Goal: Information Seeking & Learning: Learn about a topic

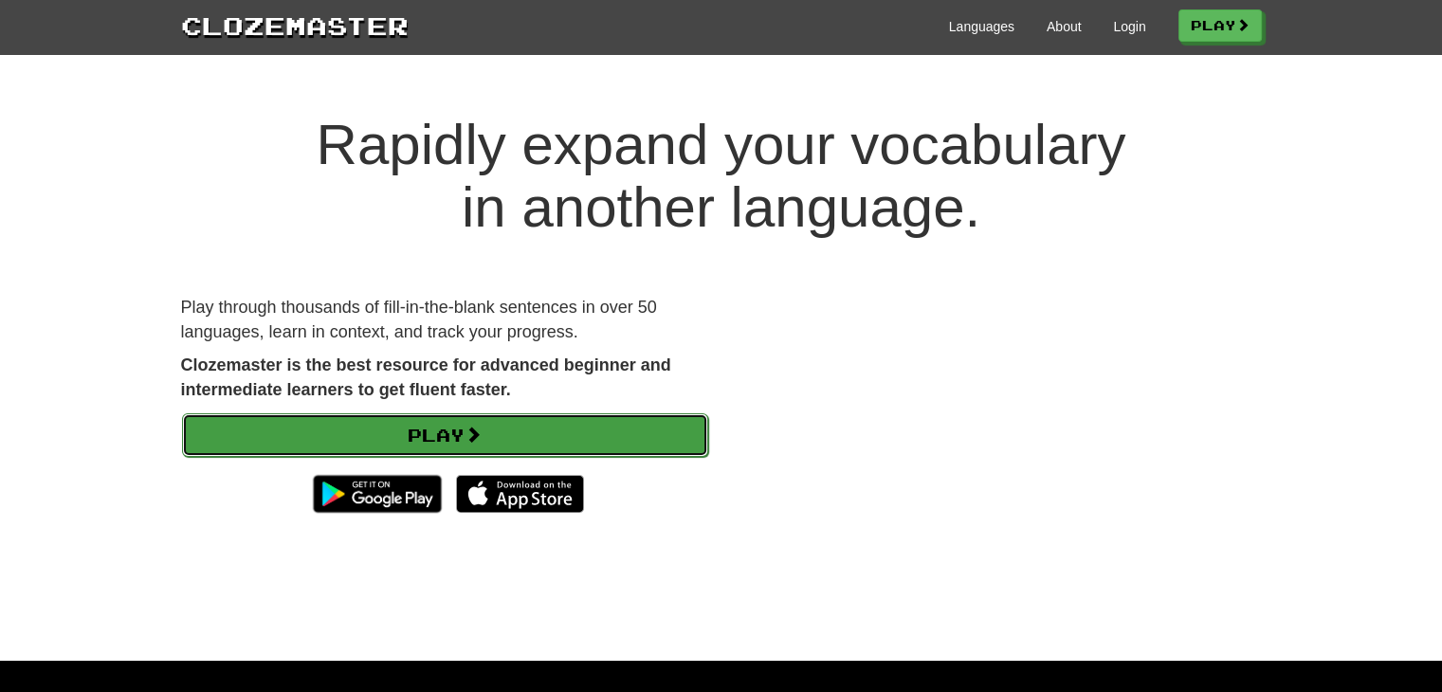
click at [497, 433] on link "Play" at bounding box center [445, 435] width 526 height 44
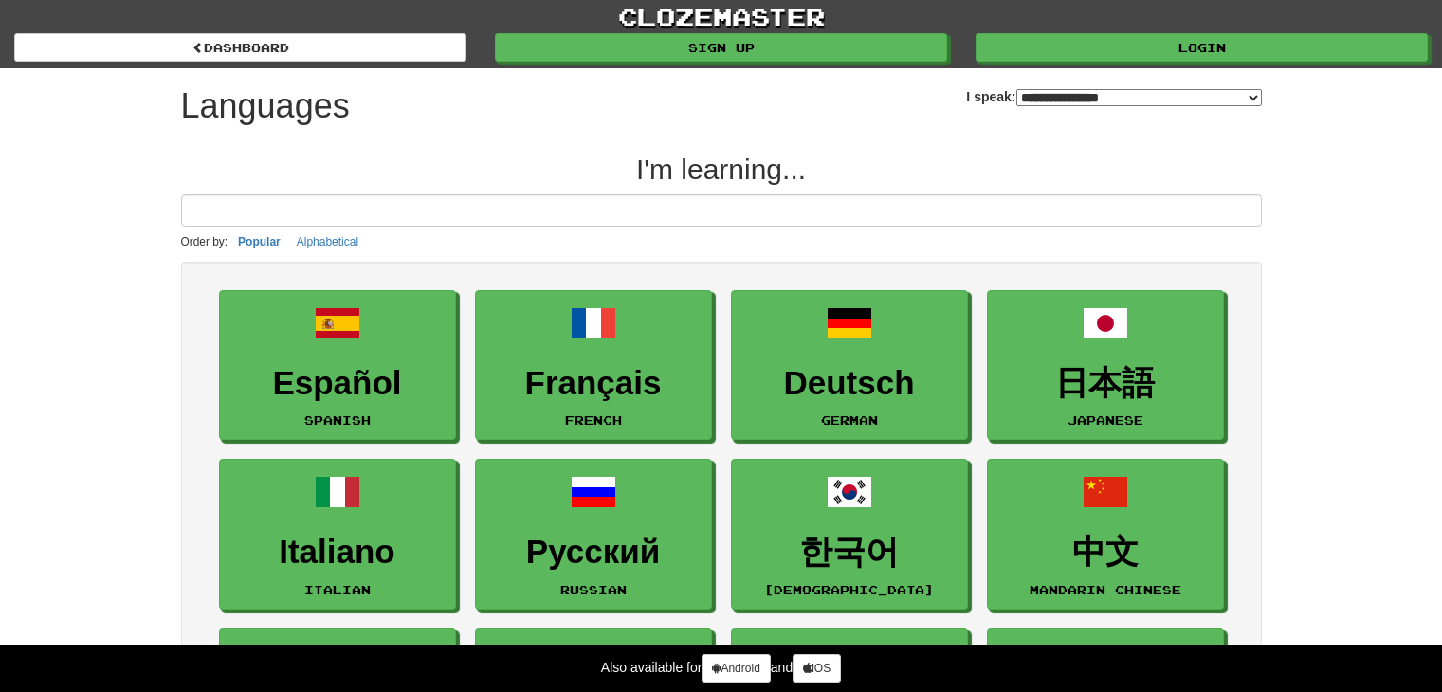
select select "*******"
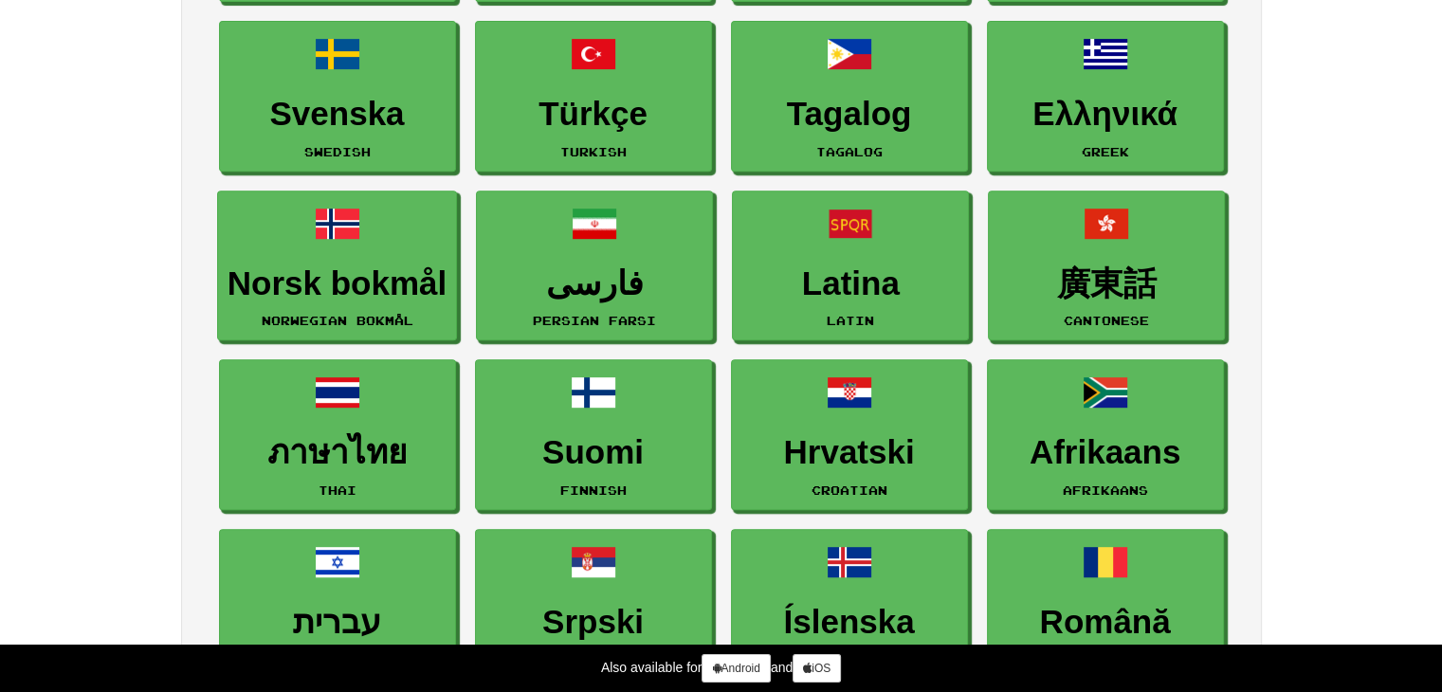
scroll to position [948, 0]
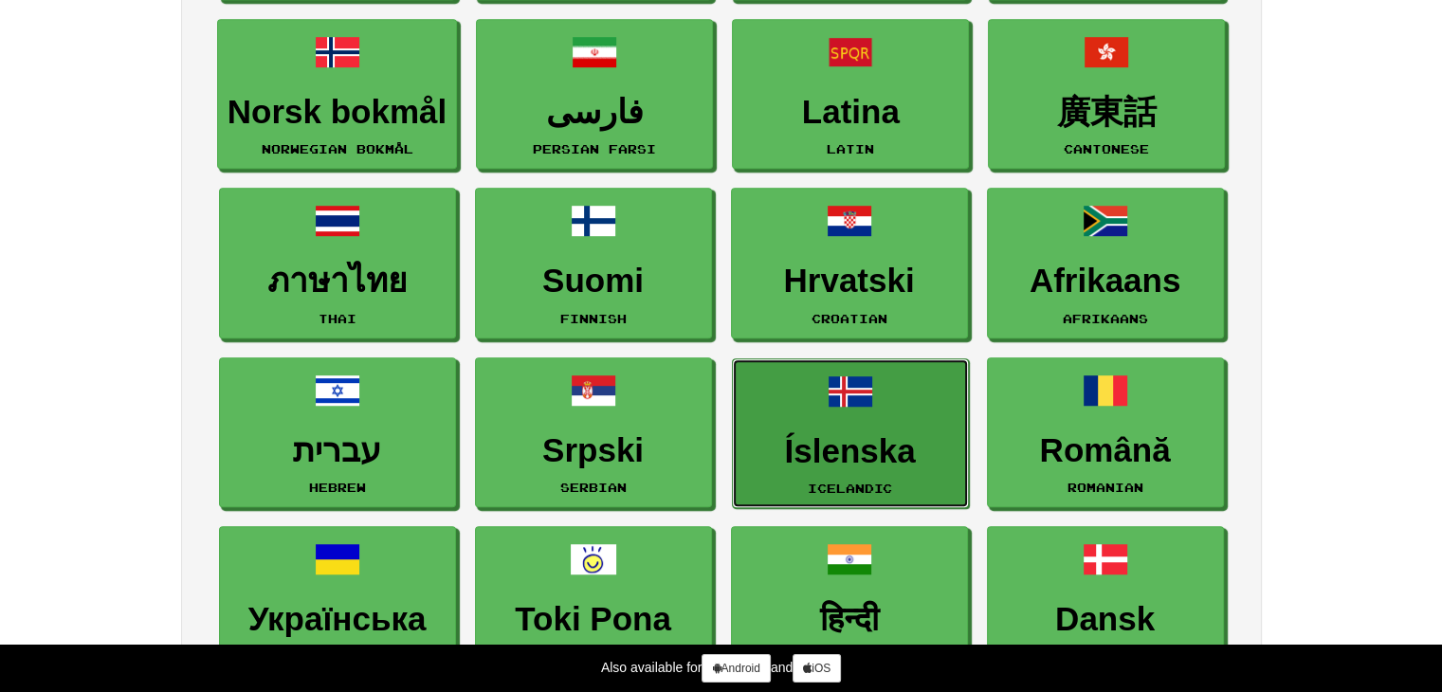
click at [870, 404] on span at bounding box center [851, 392] width 46 height 46
